Goal: Submit feedback/report problem

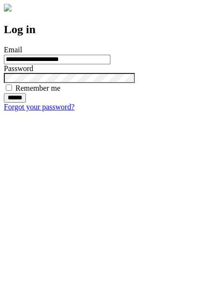
click at [26, 103] on input "******" at bounding box center [15, 98] width 22 height 10
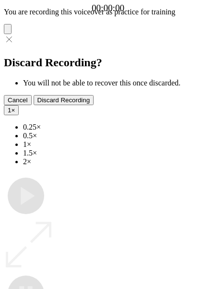
type input "**********"
